Goal: Check status: Check status

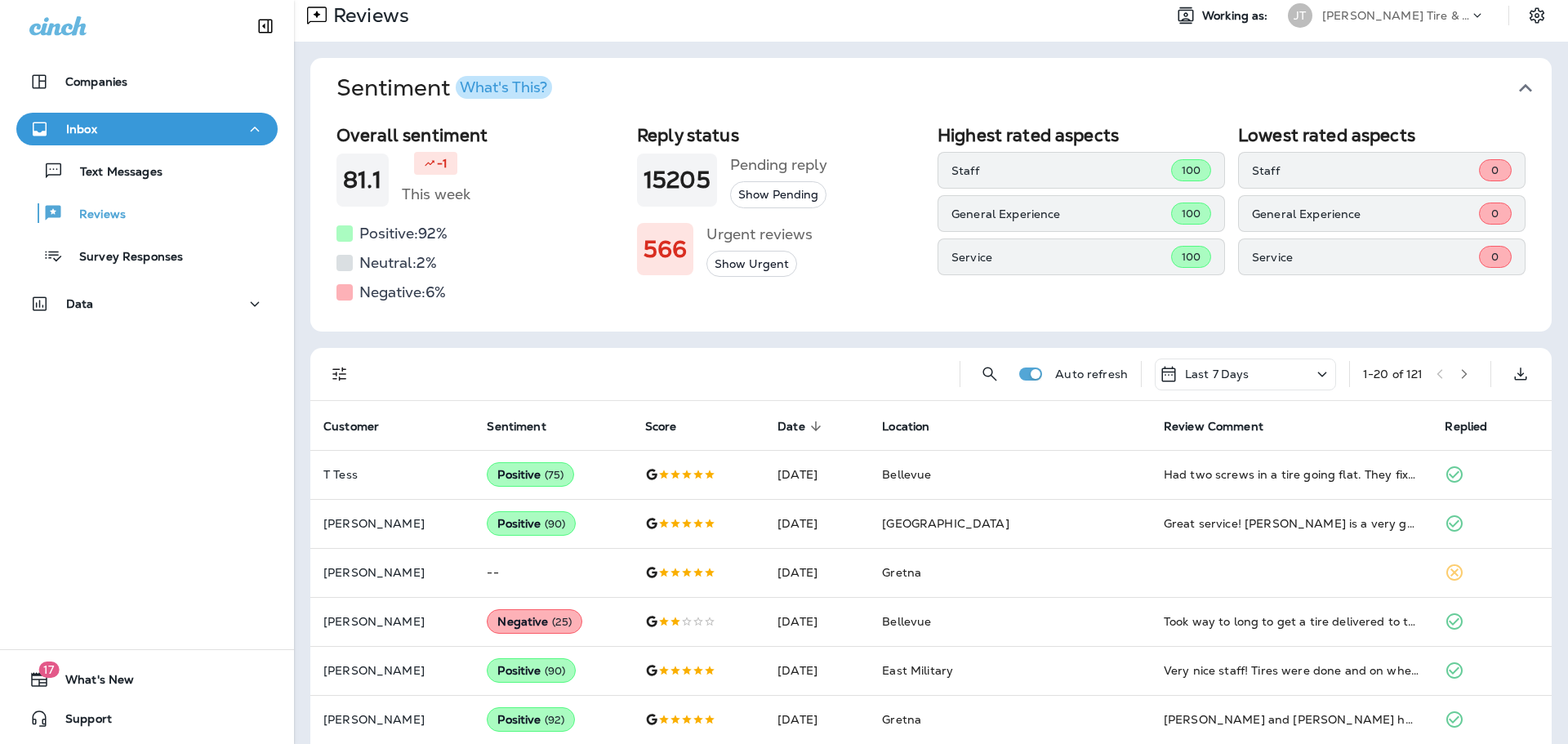
scroll to position [82, 0]
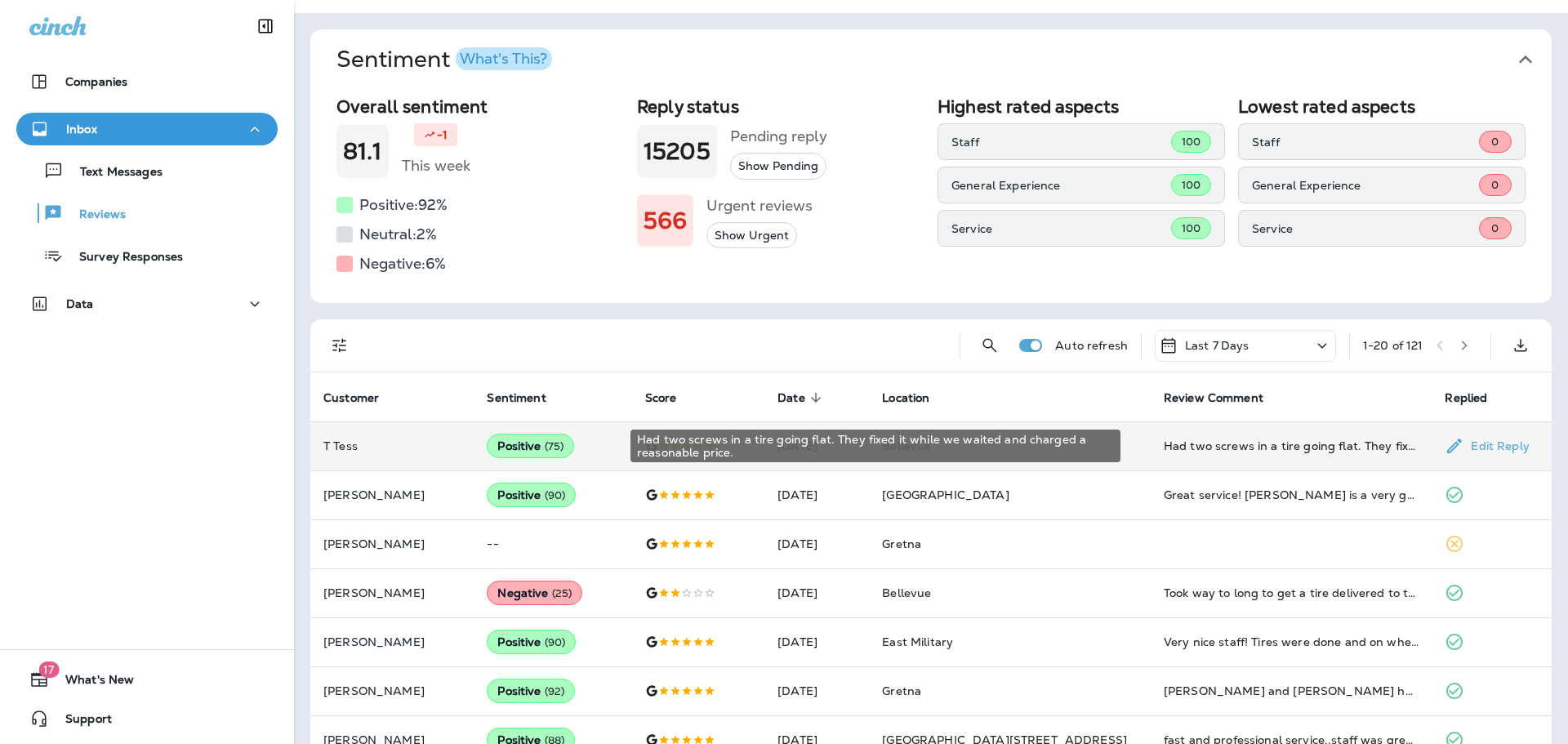
click at [1164, 441] on div "Had two screws in a tire going flat. They fixed it while we waited and charged …" at bounding box center [1292, 446] width 256 height 16
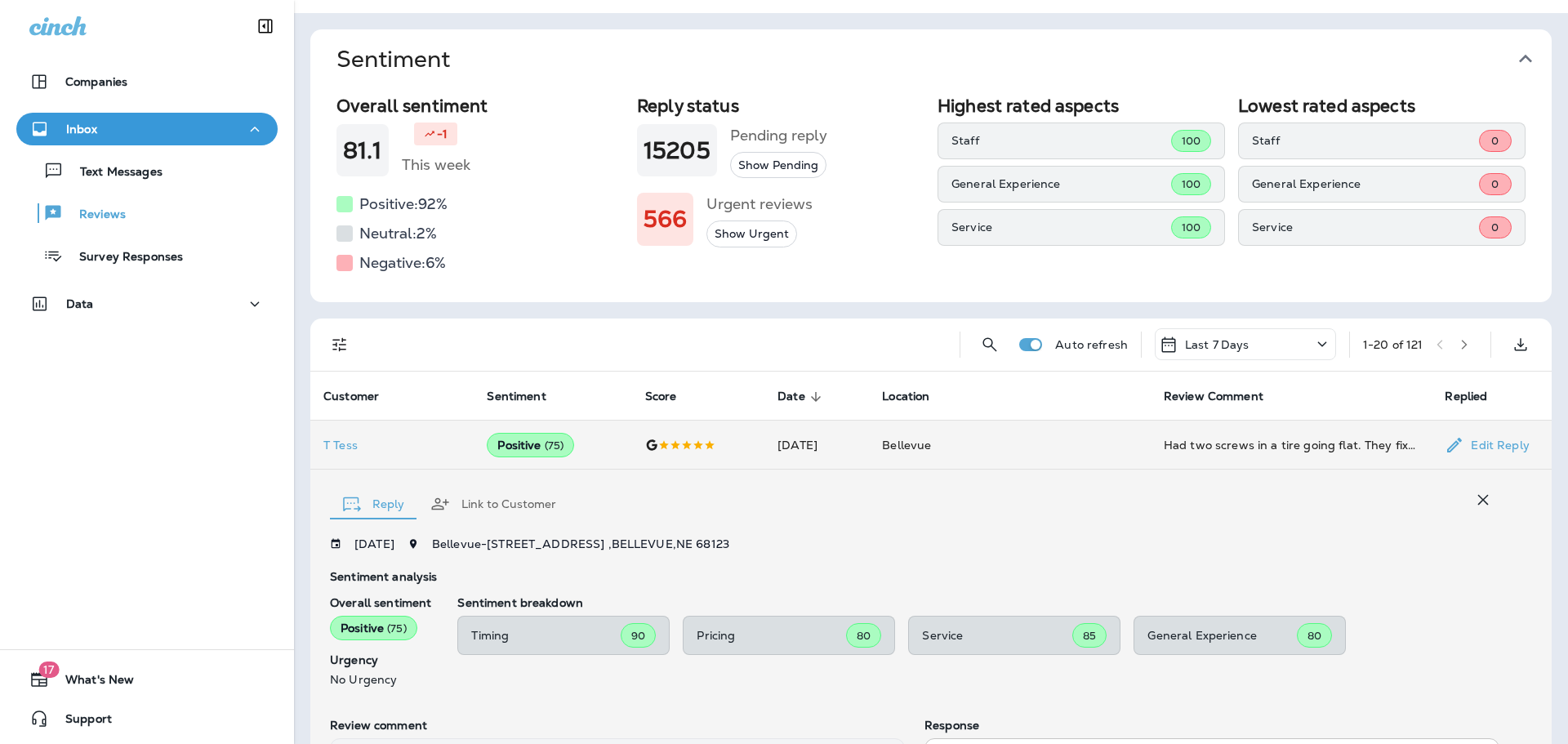
scroll to position [305, 0]
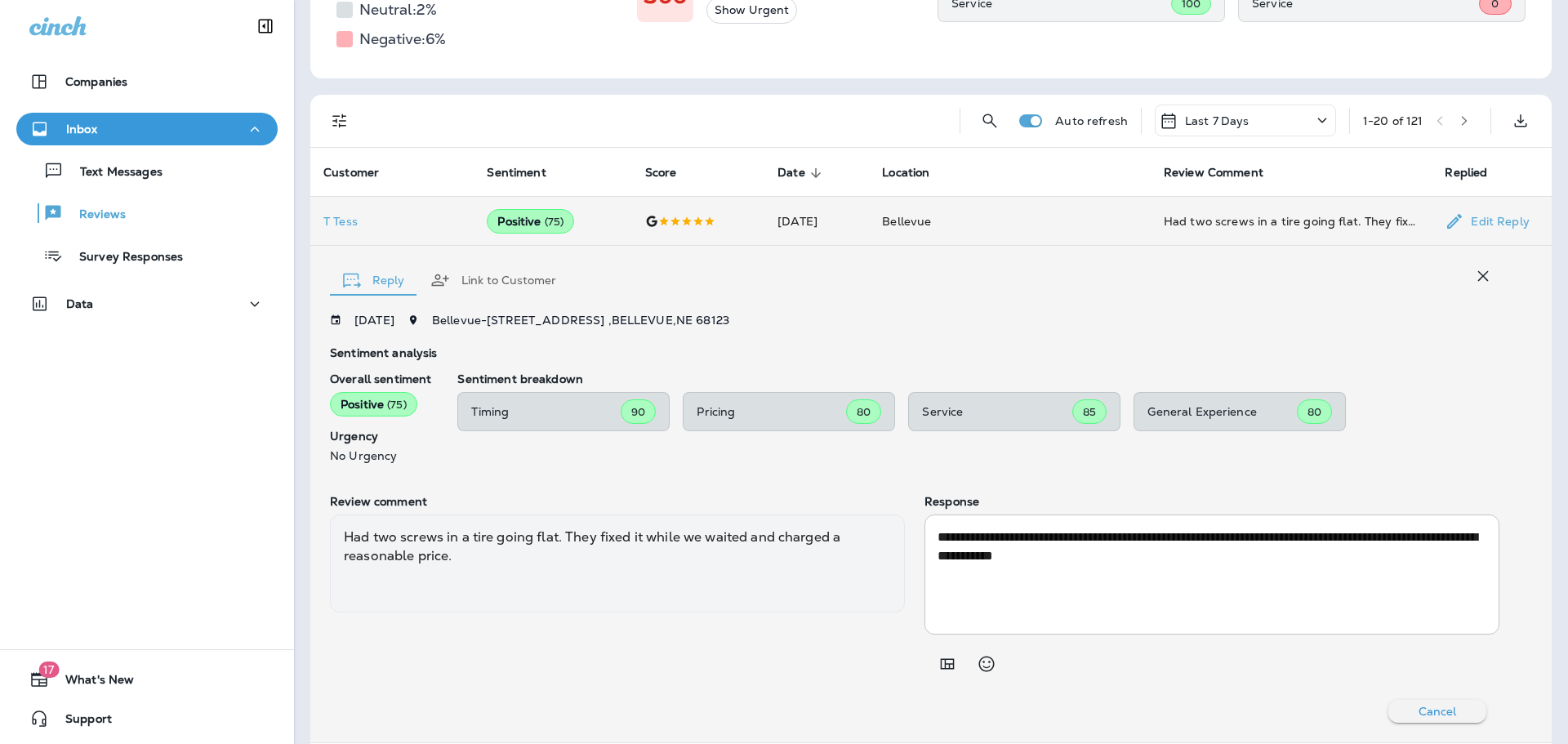
click at [1474, 273] on icon "button" at bounding box center [1483, 277] width 20 height 20
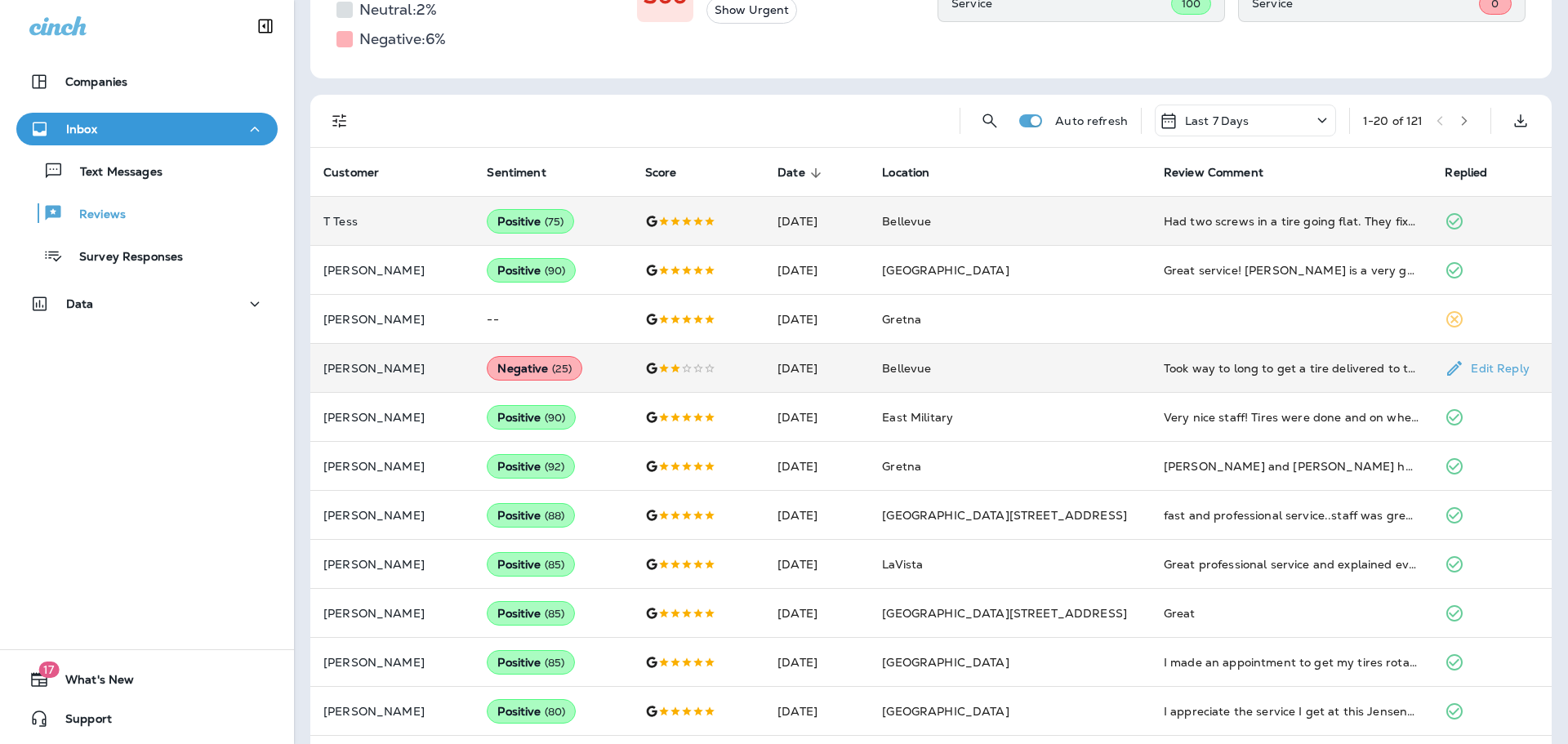
click at [631, 366] on td "Negative ( 25 )" at bounding box center [552, 368] width 158 height 49
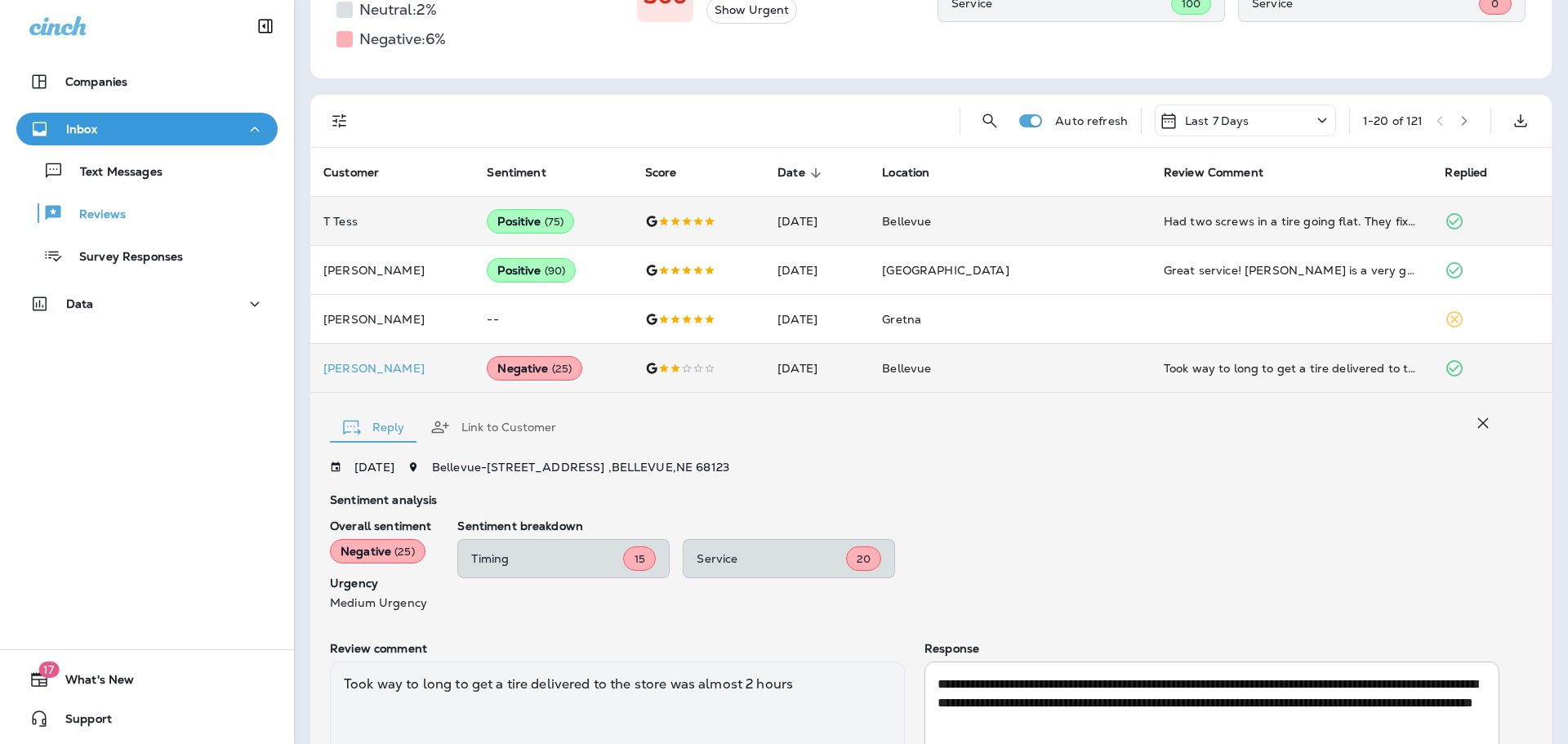
scroll to position [451, 0]
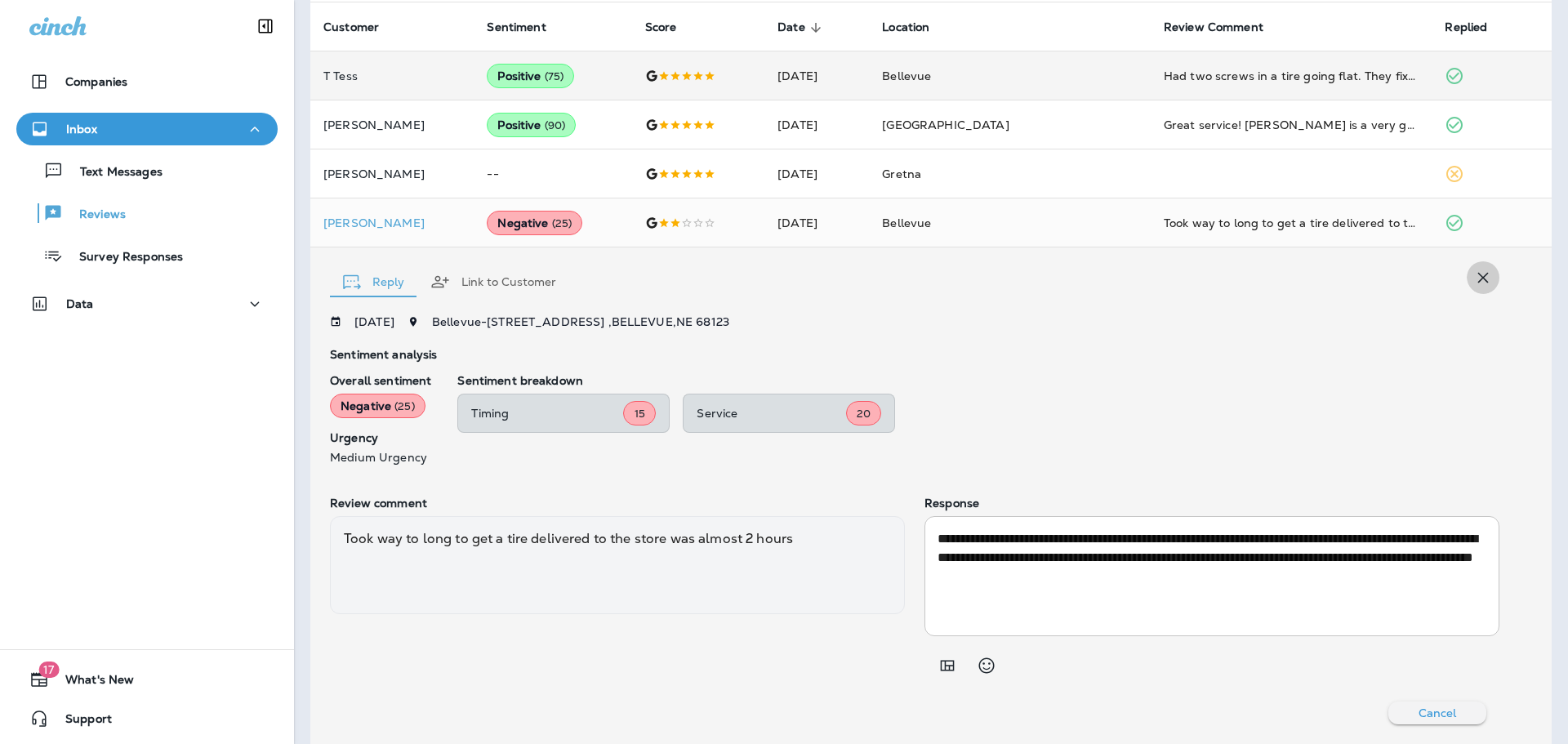
click at [1479, 275] on icon "button" at bounding box center [1483, 278] width 11 height 11
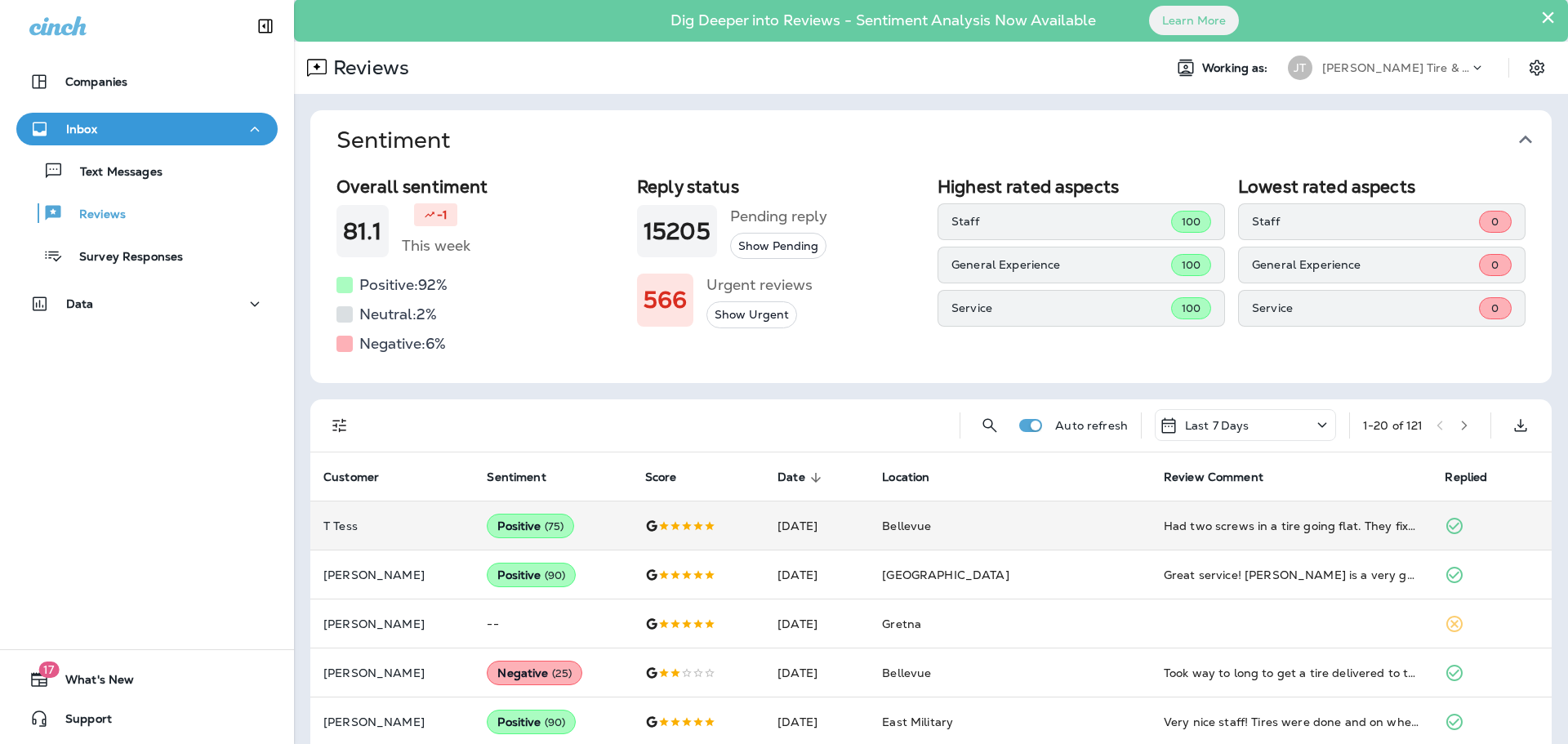
scroll to position [0, 0]
click at [1217, 72] on span "Working as:" at bounding box center [1237, 69] width 70 height 14
click at [1299, 67] on div "JT" at bounding box center [1300, 69] width 25 height 25
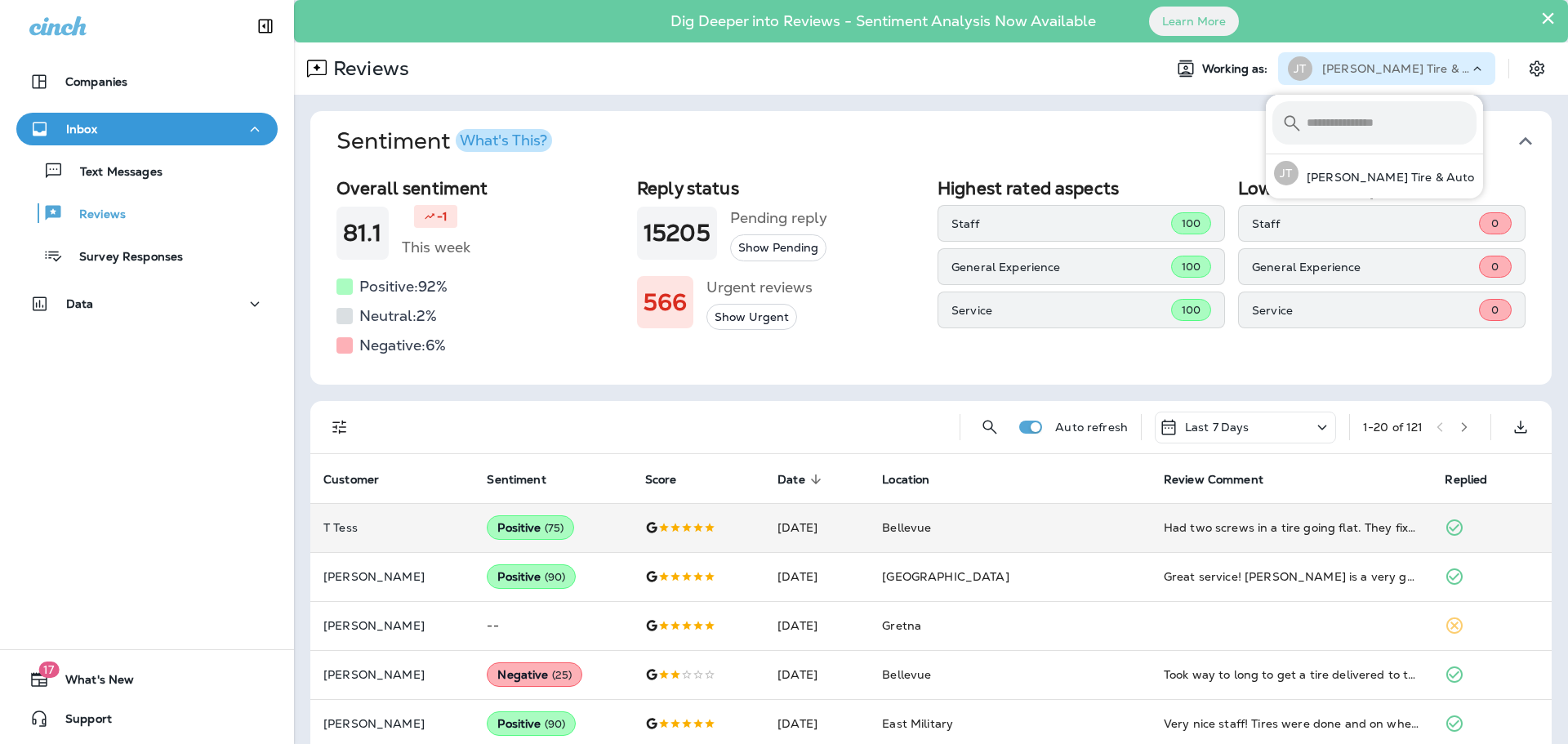
click at [1299, 67] on div "JT" at bounding box center [1300, 69] width 25 height 25
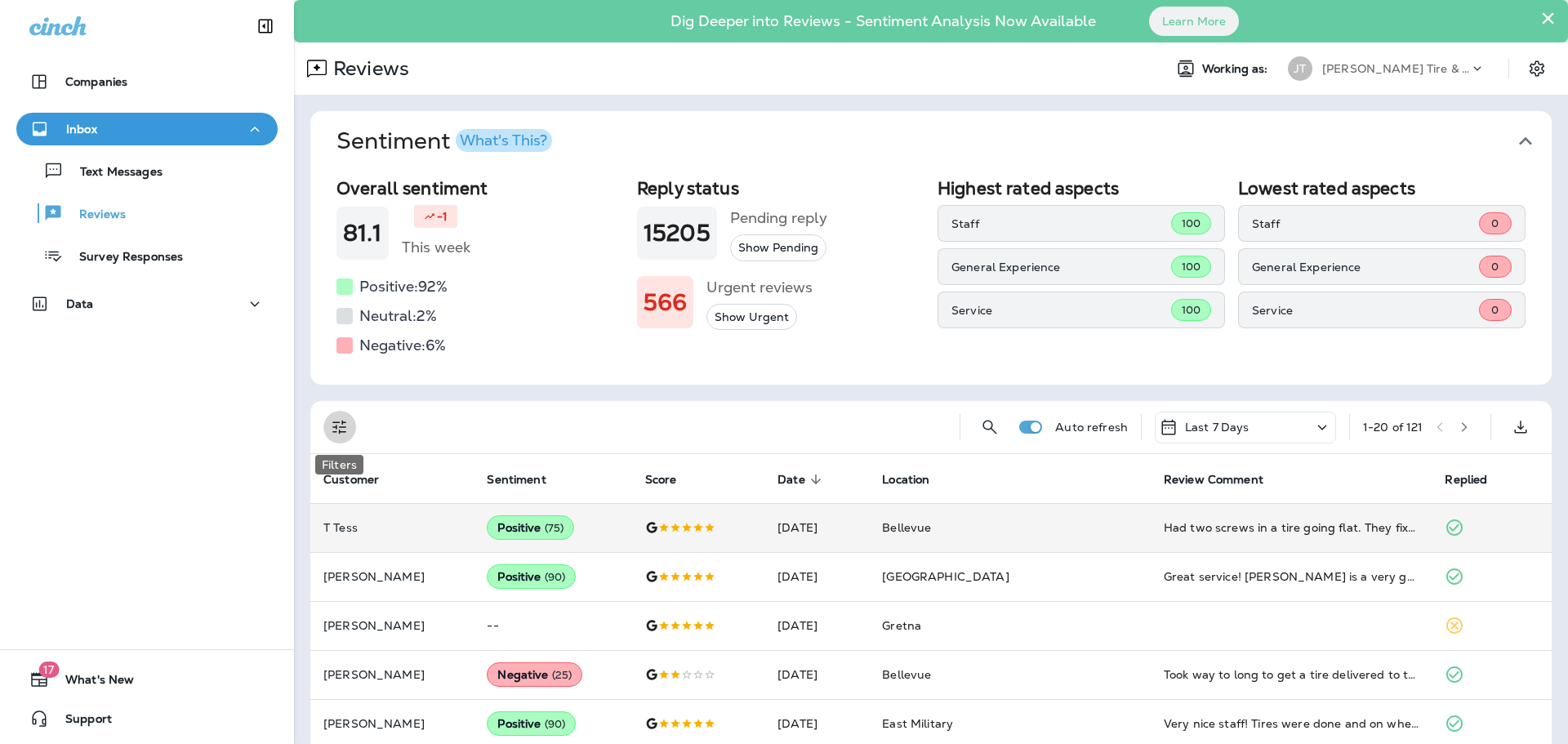
click at [345, 428] on icon "Filters" at bounding box center [339, 428] width 14 height 14
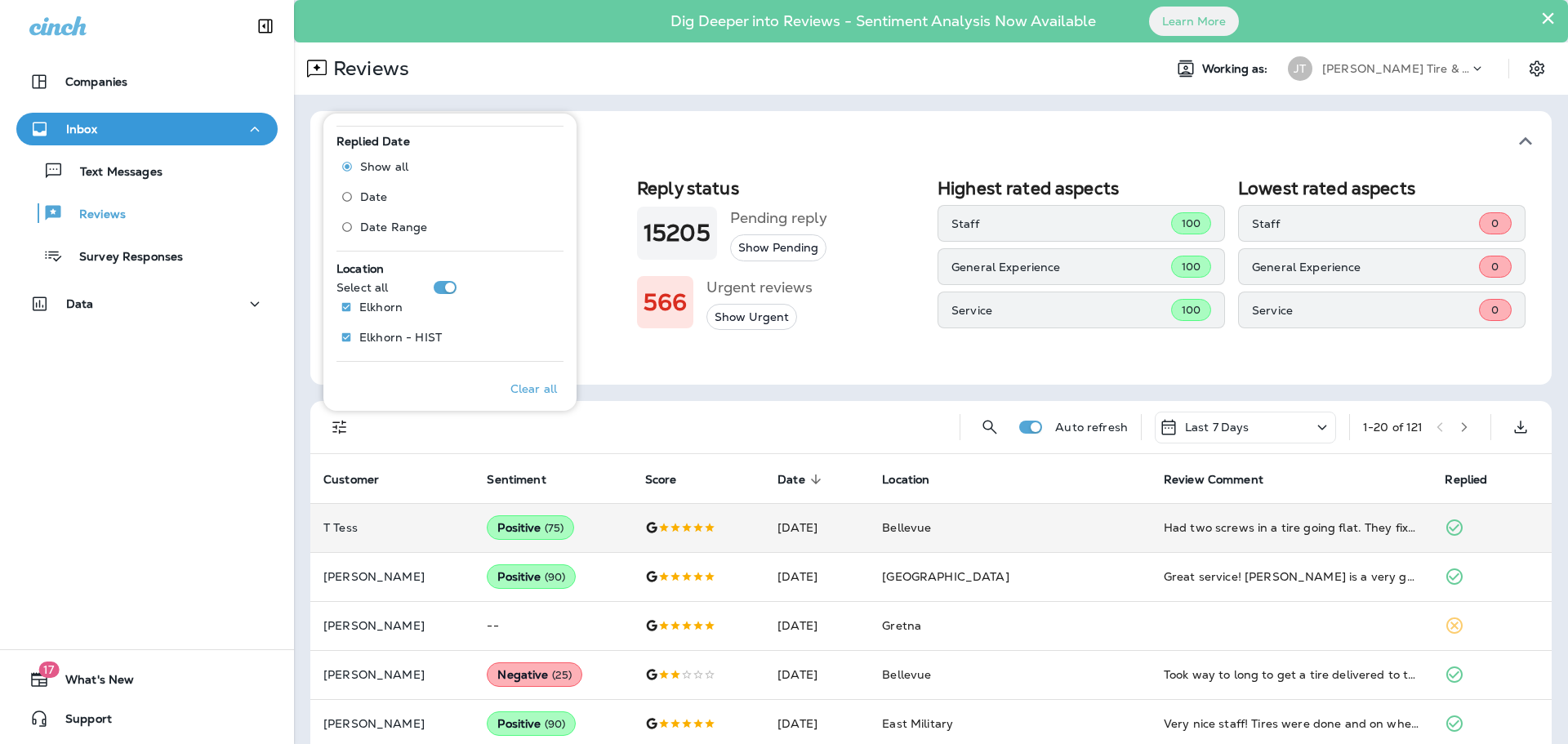
scroll to position [610, 0]
click at [518, 294] on p "Only" at bounding box center [531, 295] width 27 height 13
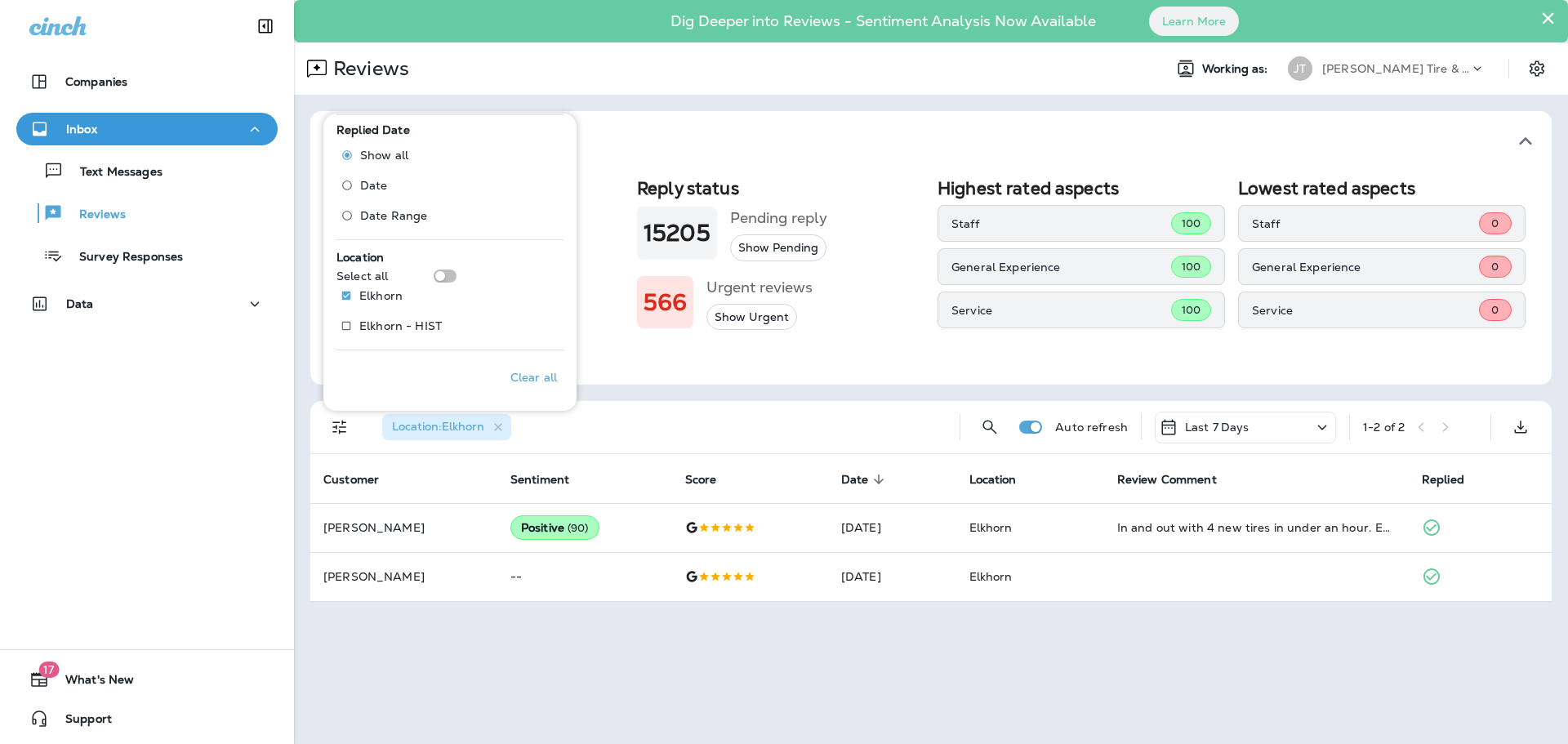
click at [698, 81] on div "Reviews" at bounding box center [722, 69] width 856 height 33
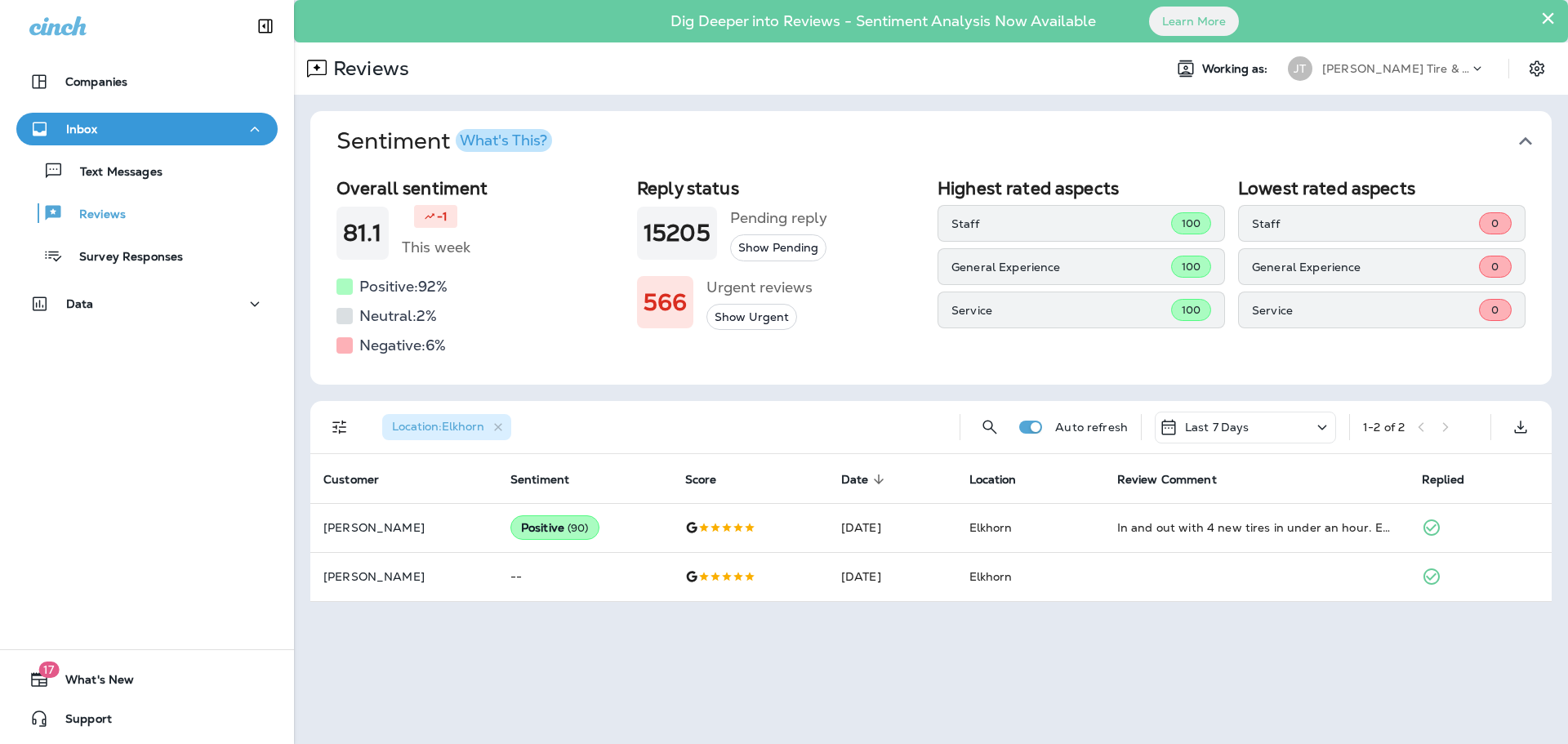
click at [1324, 430] on icon at bounding box center [1322, 428] width 20 height 21
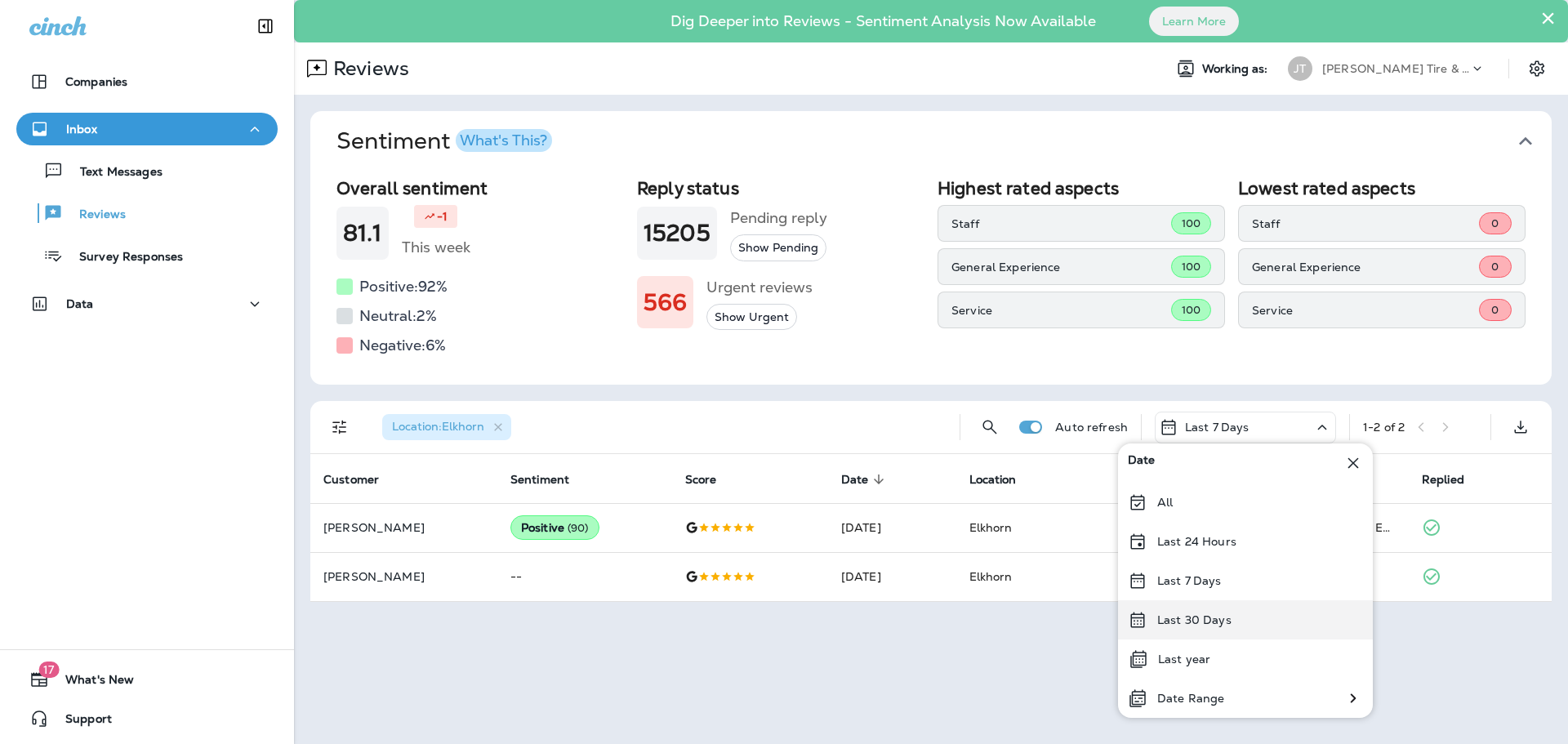
click at [1203, 618] on p "Last 30 Days" at bounding box center [1194, 620] width 75 height 13
